Goal: Task Accomplishment & Management: Complete application form

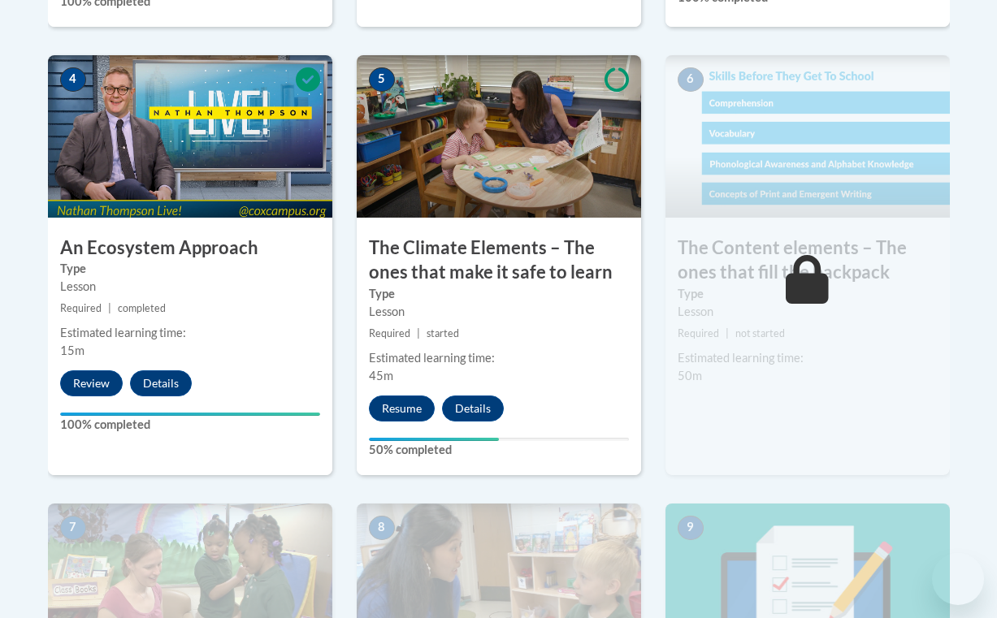
scroll to position [1028, 0]
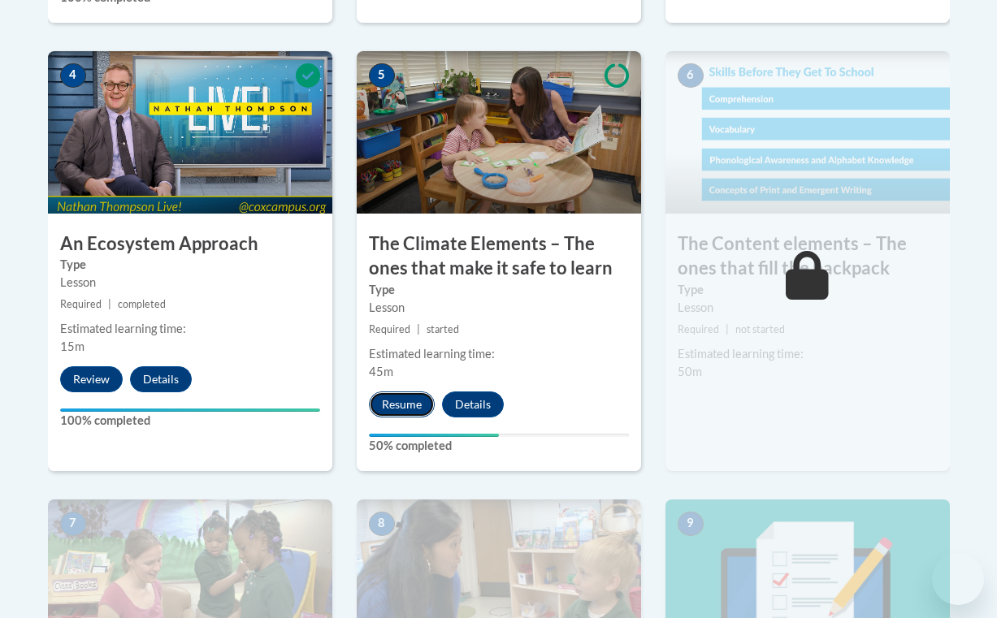
click at [409, 405] on button "Resume" at bounding box center [402, 405] width 66 height 26
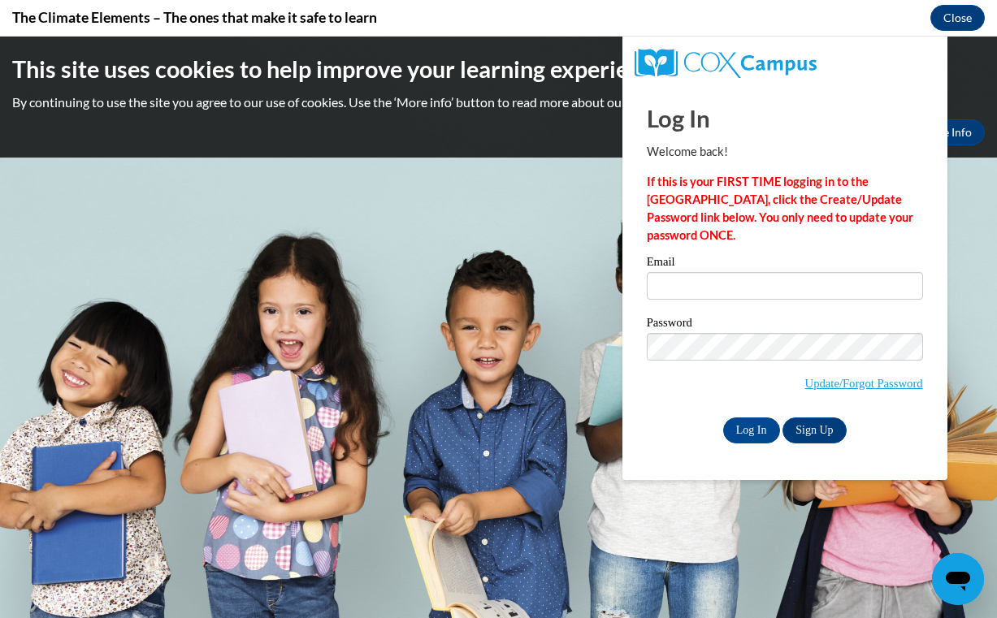
scroll to position [0, 0]
click at [711, 293] on input "Email" at bounding box center [785, 286] width 276 height 28
type input "[PERSON_NAME][EMAIL_ADDRESS][DOMAIN_NAME]"
click at [765, 331] on label "Password" at bounding box center [785, 325] width 276 height 16
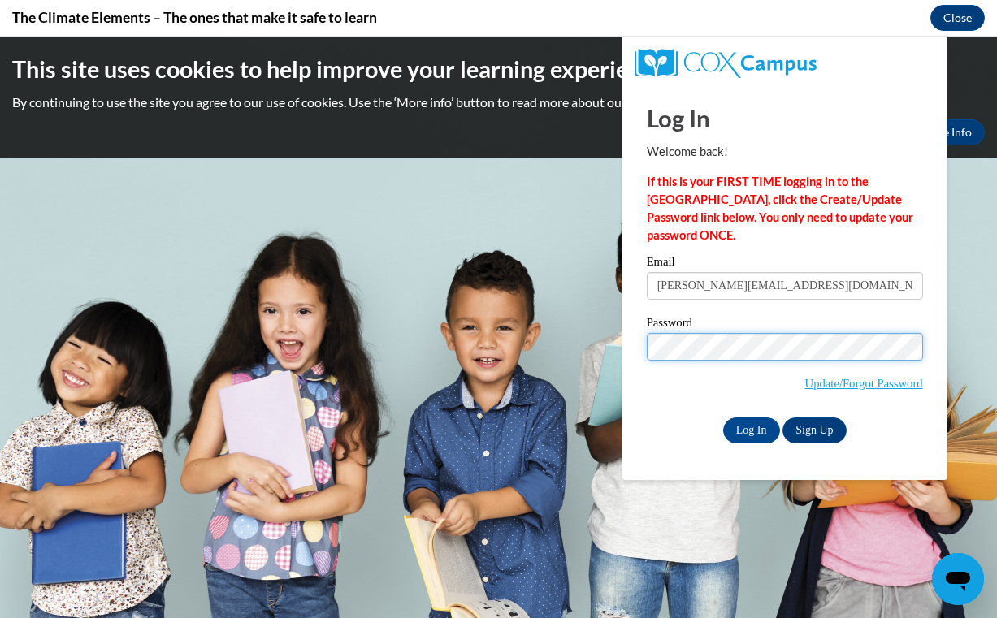
click at [723, 418] on input "Log In" at bounding box center [751, 431] width 57 height 26
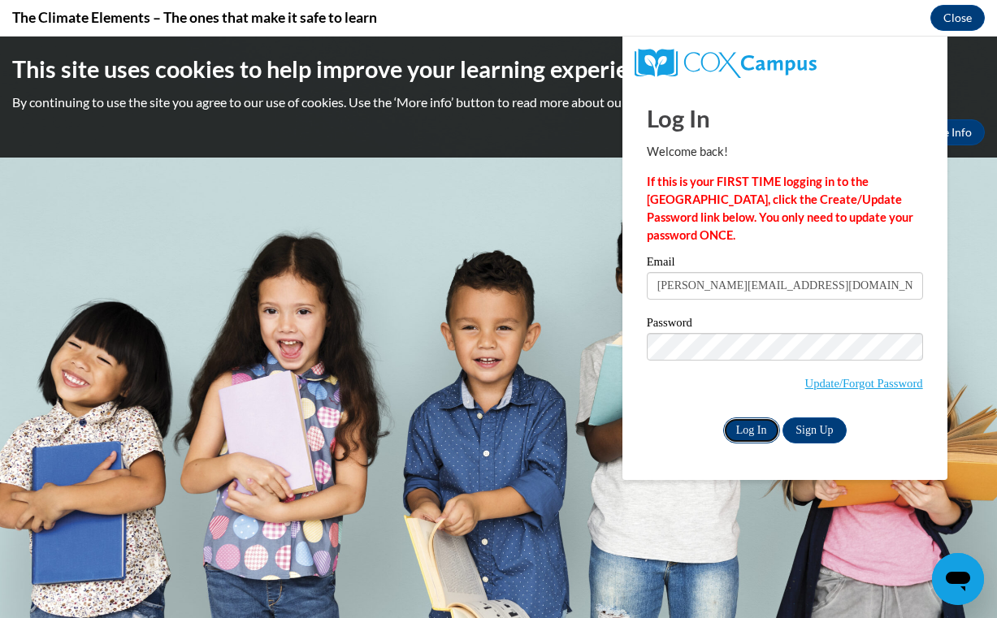
click at [748, 427] on input "Log In" at bounding box center [751, 431] width 57 height 26
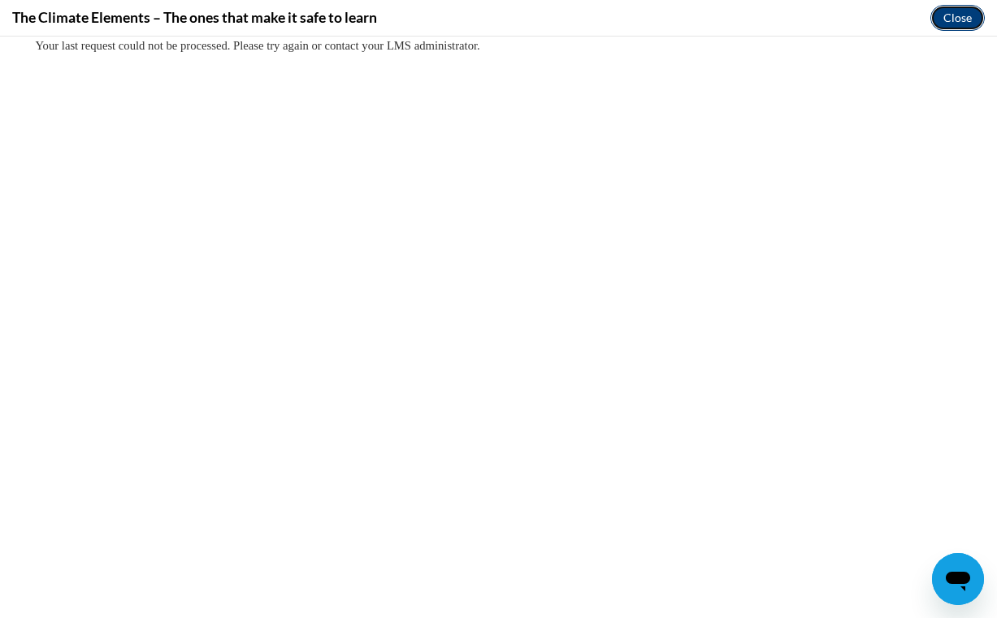
click at [940, 19] on button "Close" at bounding box center [957, 18] width 54 height 26
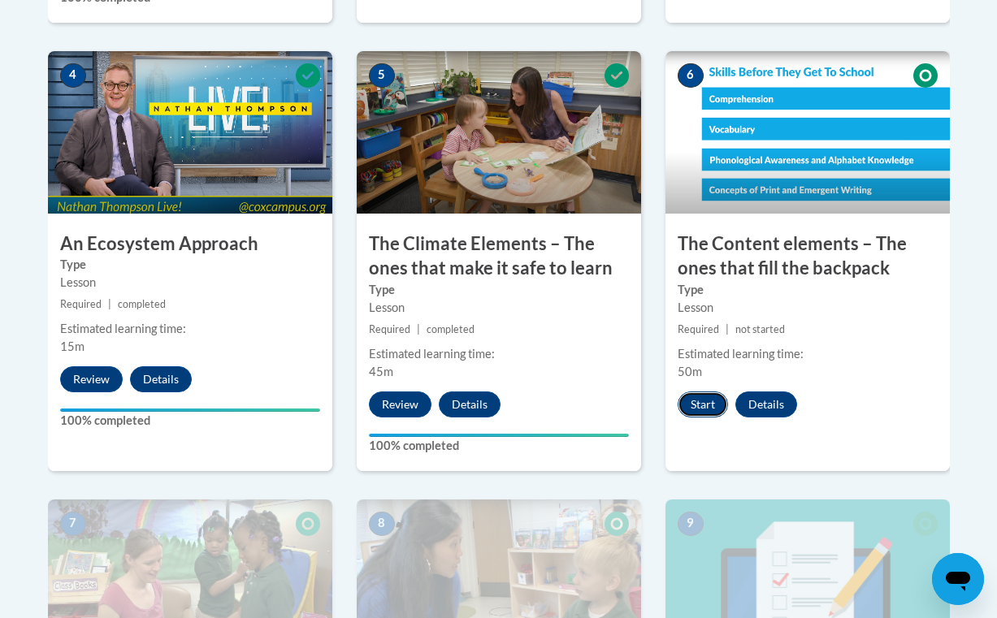
click at [690, 408] on button "Start" at bounding box center [702, 405] width 50 height 26
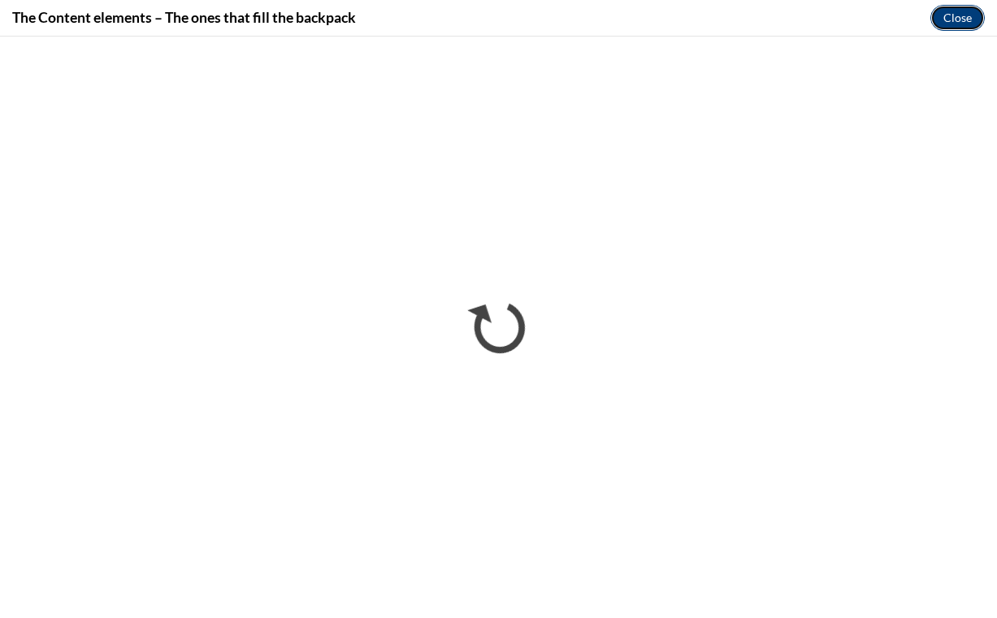
click at [954, 21] on button "Close" at bounding box center [957, 18] width 54 height 26
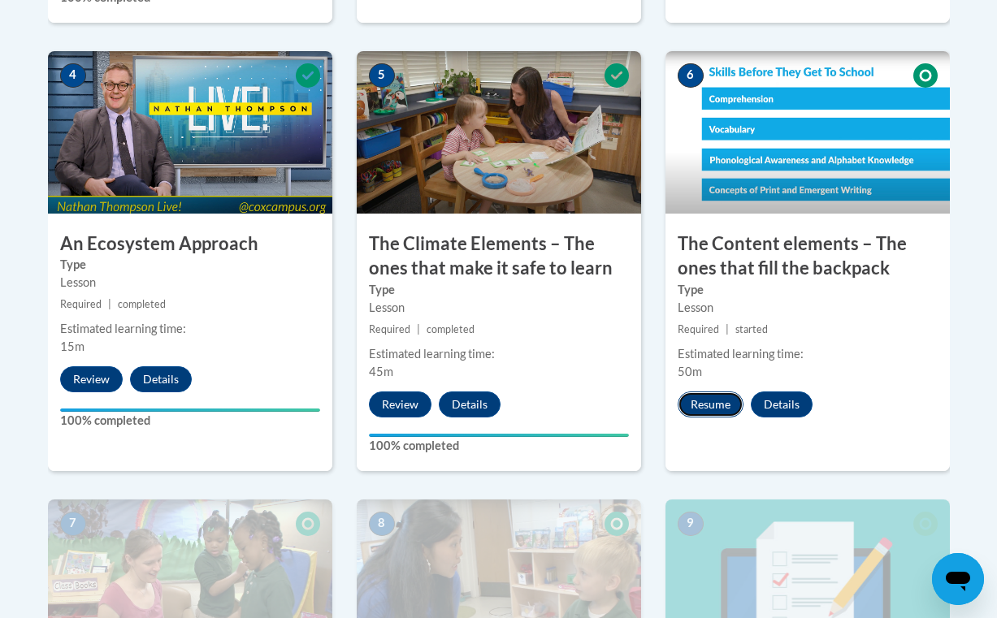
click at [704, 402] on button "Resume" at bounding box center [710, 405] width 66 height 26
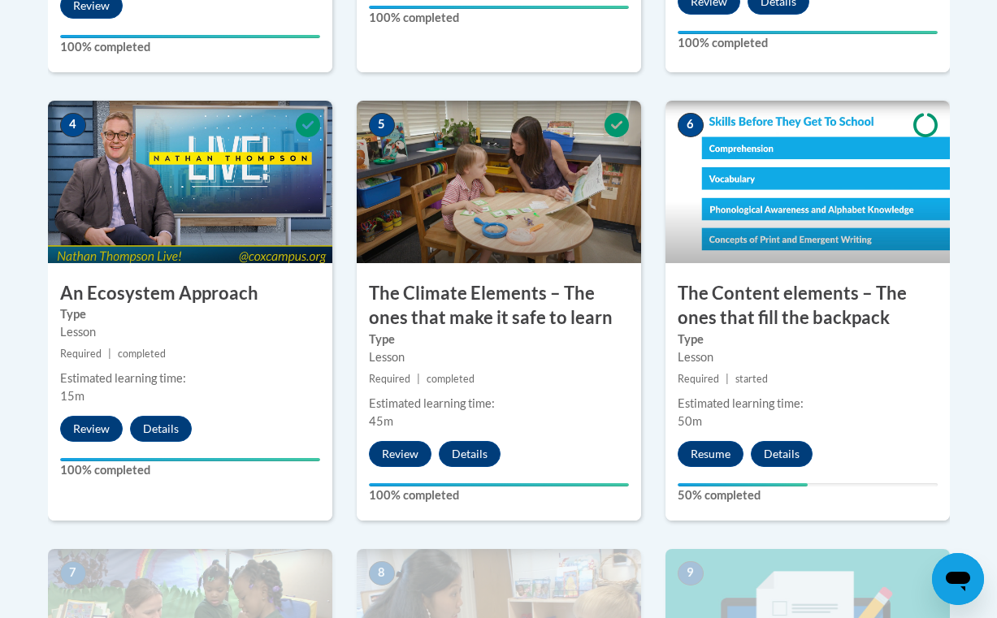
scroll to position [977, 0]
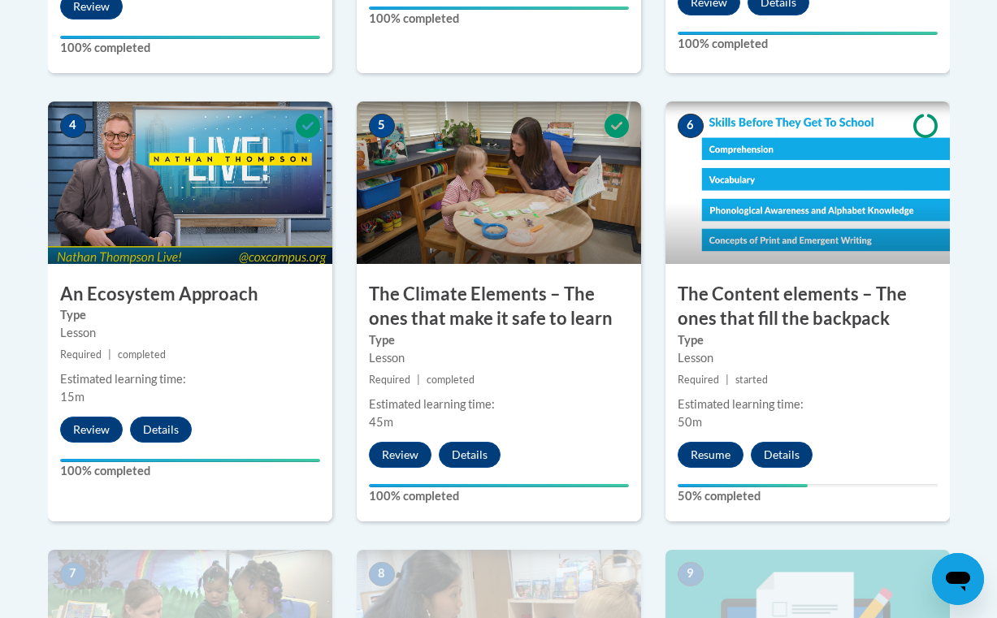
click at [655, 369] on div "6 The Content elements – The ones that fill the backpack Type Lesson Required |…" at bounding box center [807, 326] width 309 height 448
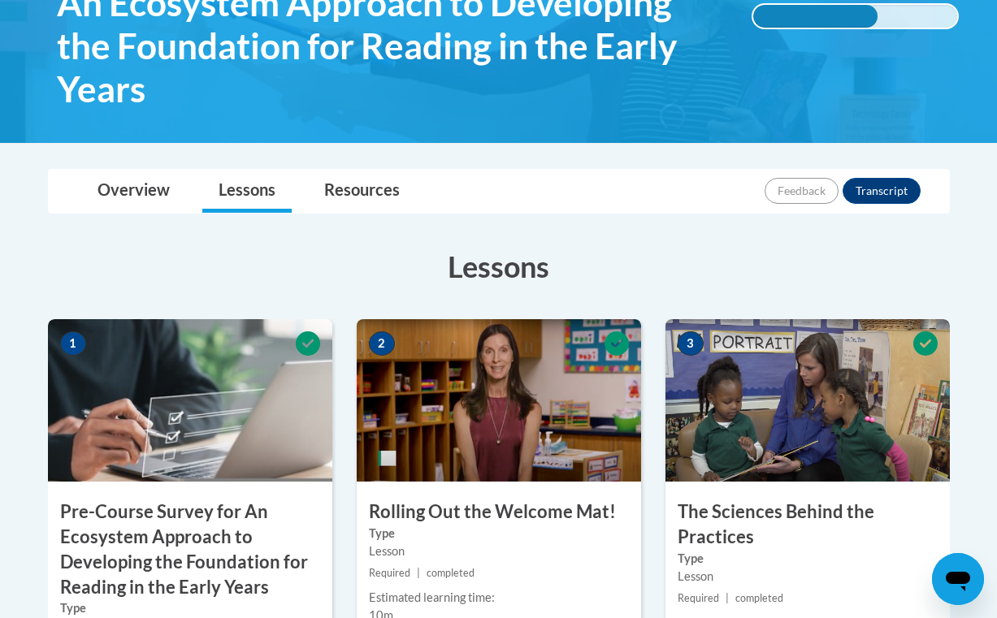
scroll to position [977, 0]
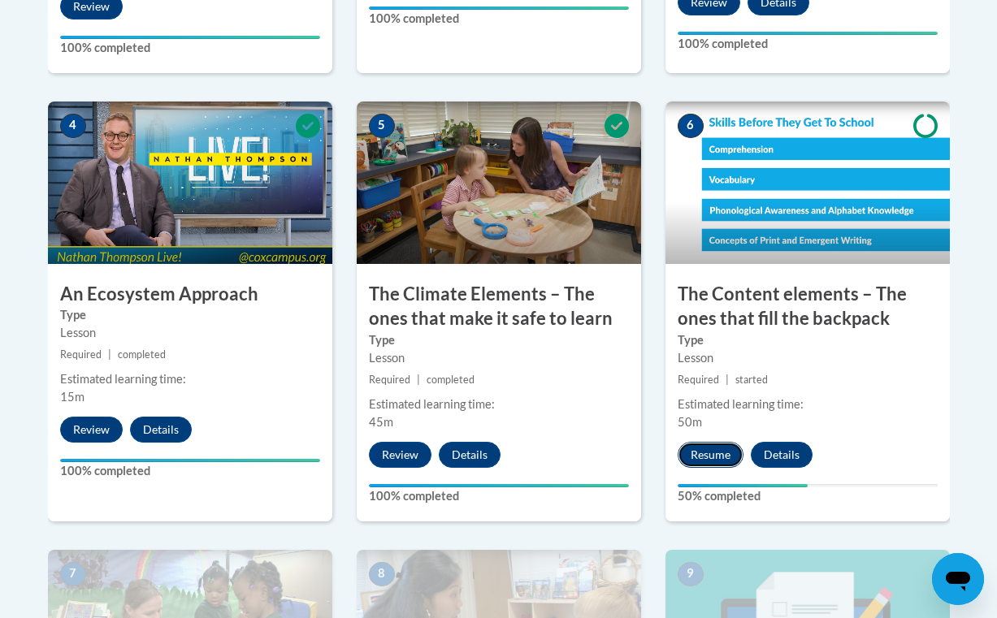
click at [705, 463] on button "Resume" at bounding box center [710, 455] width 66 height 26
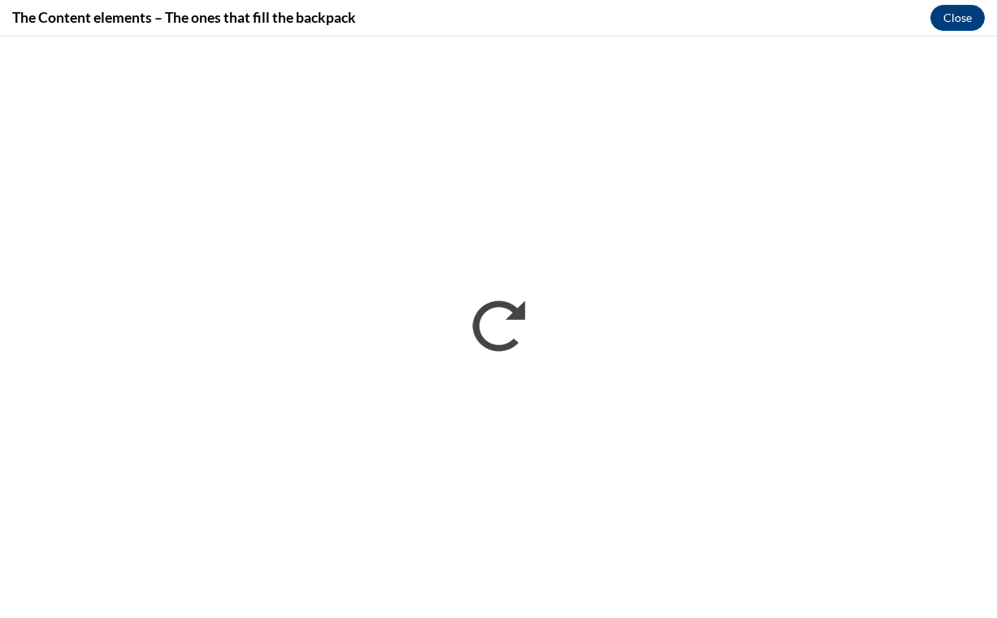
scroll to position [0, 0]
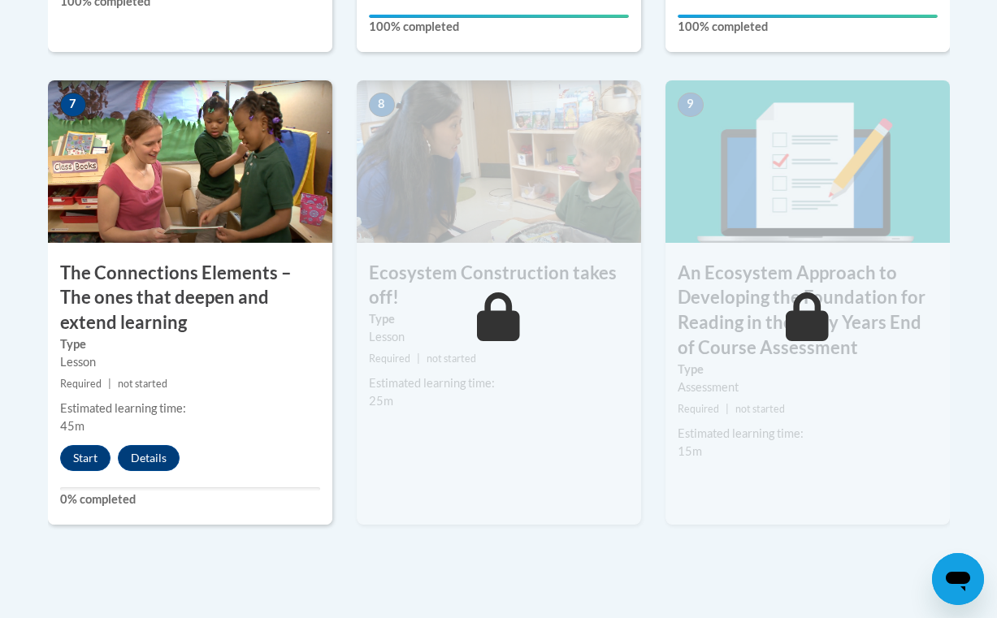
scroll to position [1449, 0]
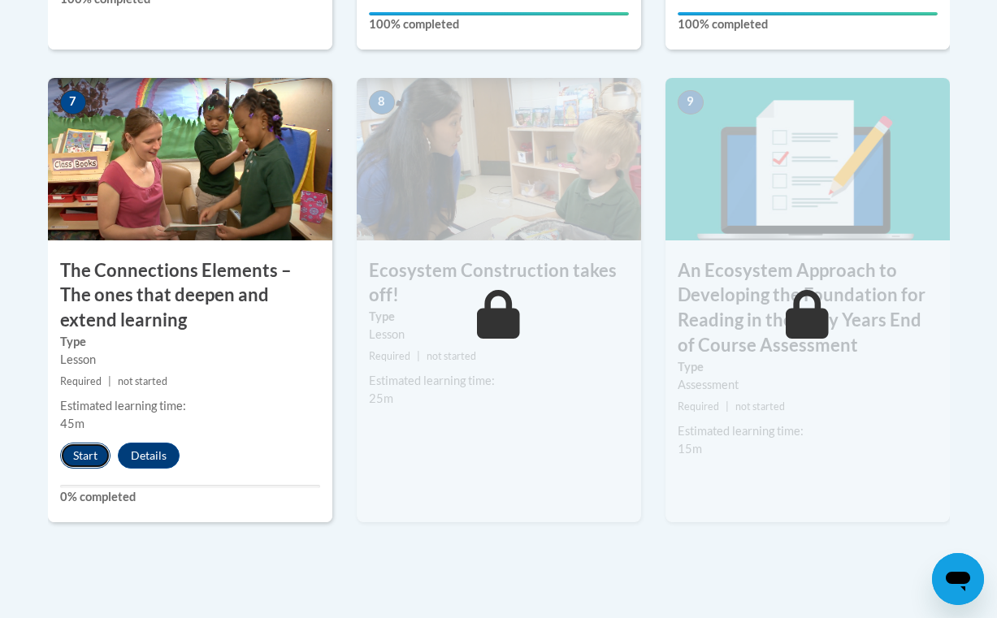
click at [93, 457] on button "Start" at bounding box center [85, 456] width 50 height 26
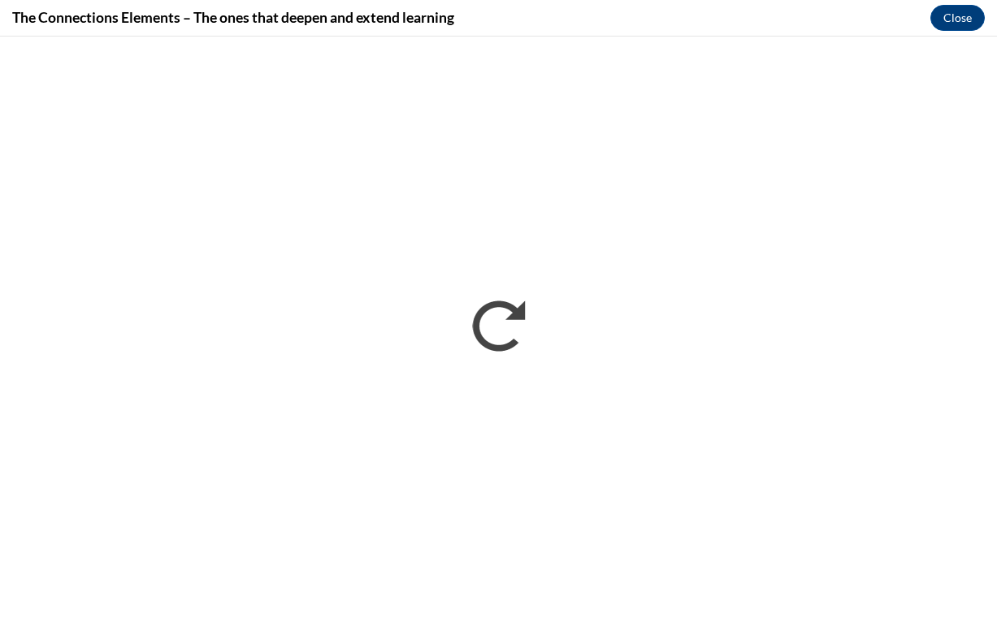
scroll to position [0, 0]
